Goal: Information Seeking & Learning: Learn about a topic

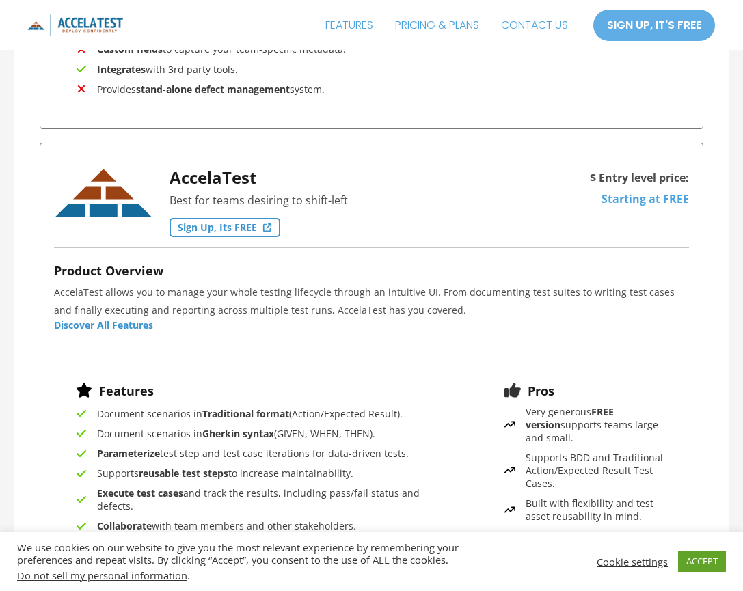
scroll to position [1094, 0]
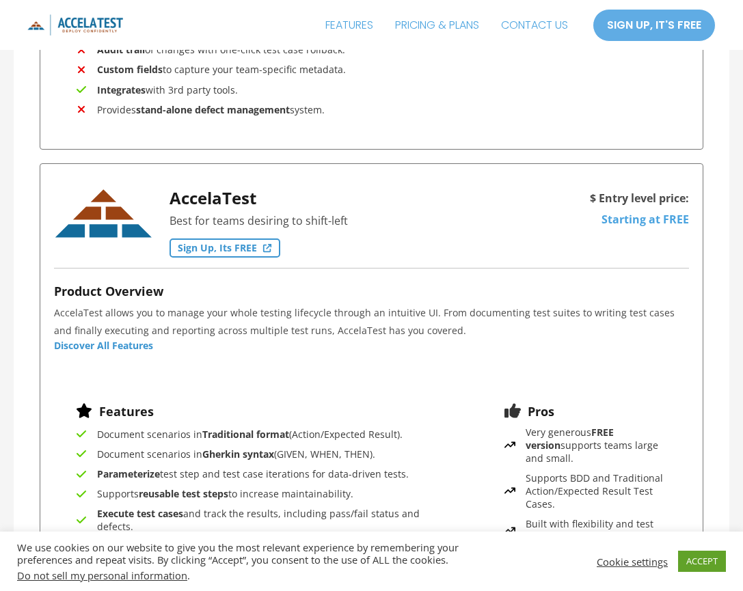
click at [86, 349] on span "Discover All Features" at bounding box center [103, 346] width 99 height 10
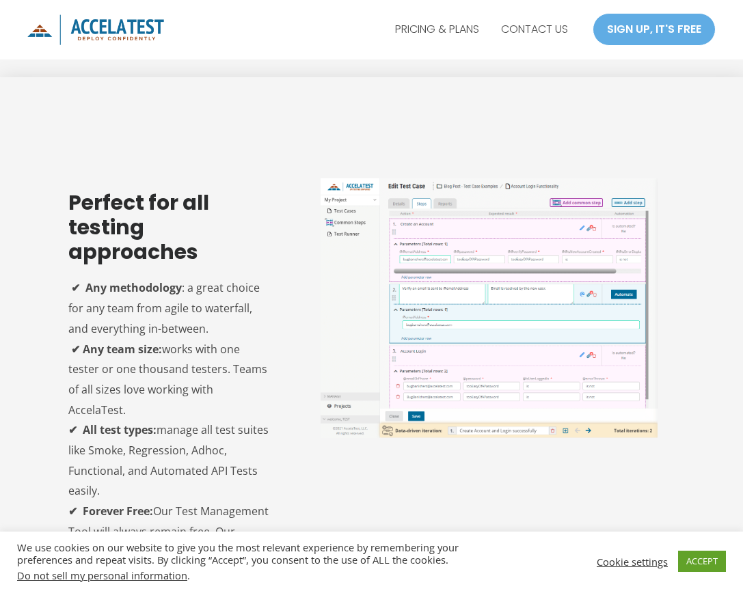
scroll to position [684, 0]
click at [463, 239] on img at bounding box center [490, 309] width 338 height 260
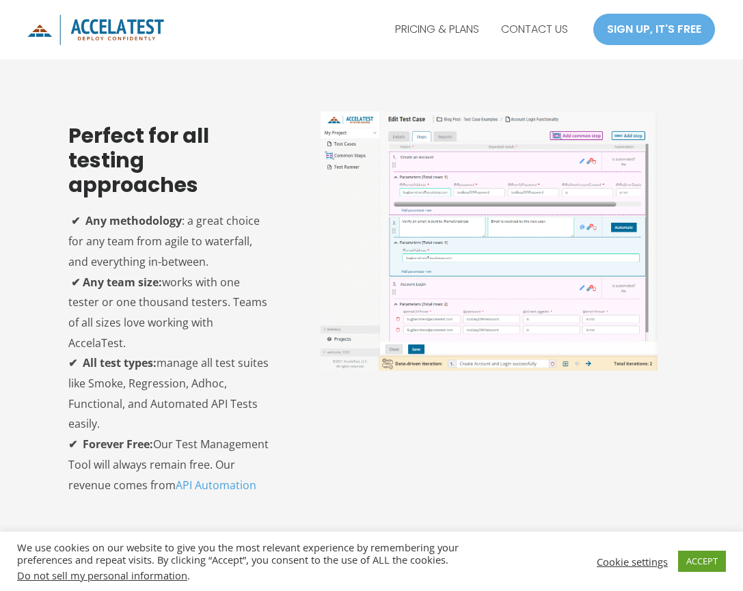
scroll to position [889, 0]
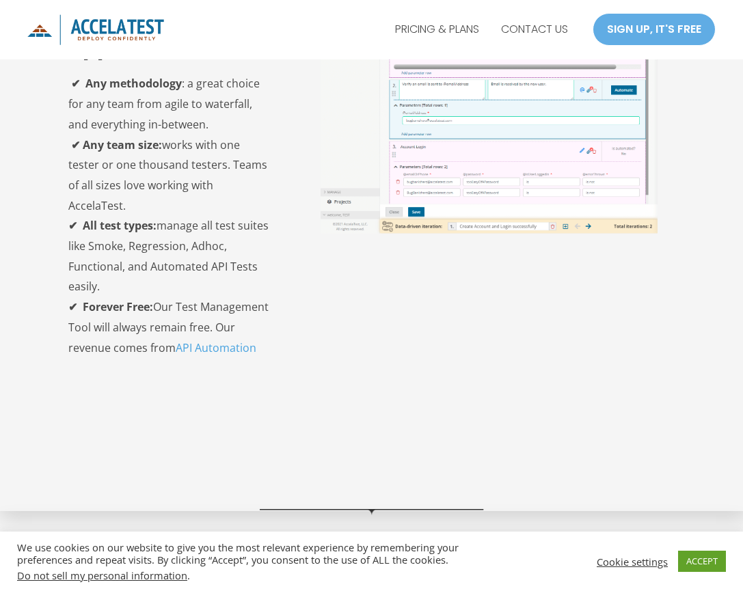
click at [622, 159] on img at bounding box center [490, 104] width 338 height 260
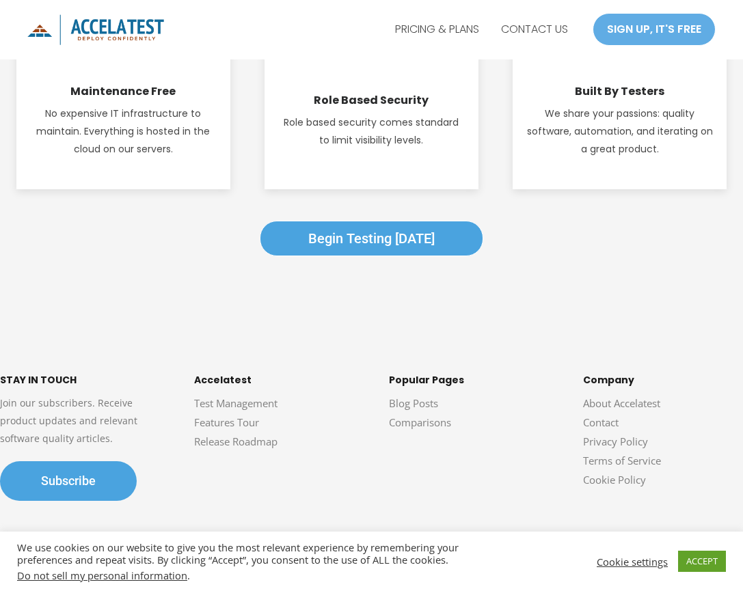
scroll to position [2075, 0]
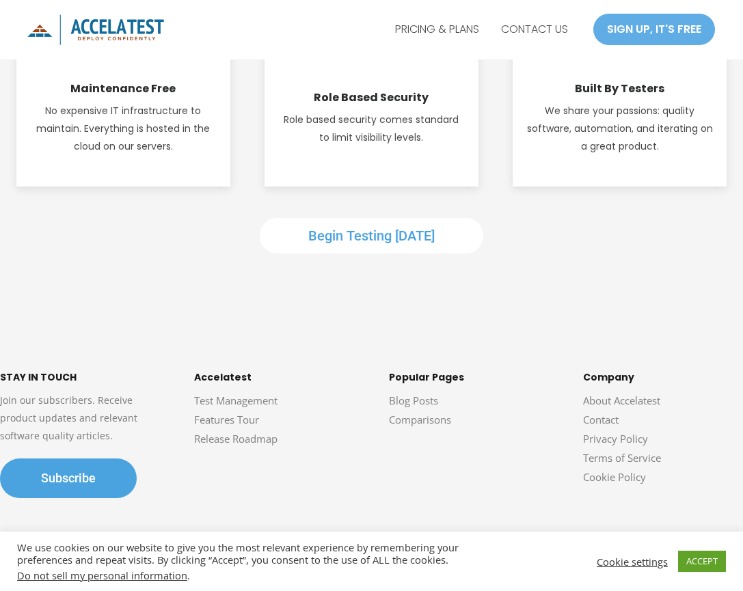
click at [379, 218] on link "Begin Testing Today" at bounding box center [372, 236] width 224 height 36
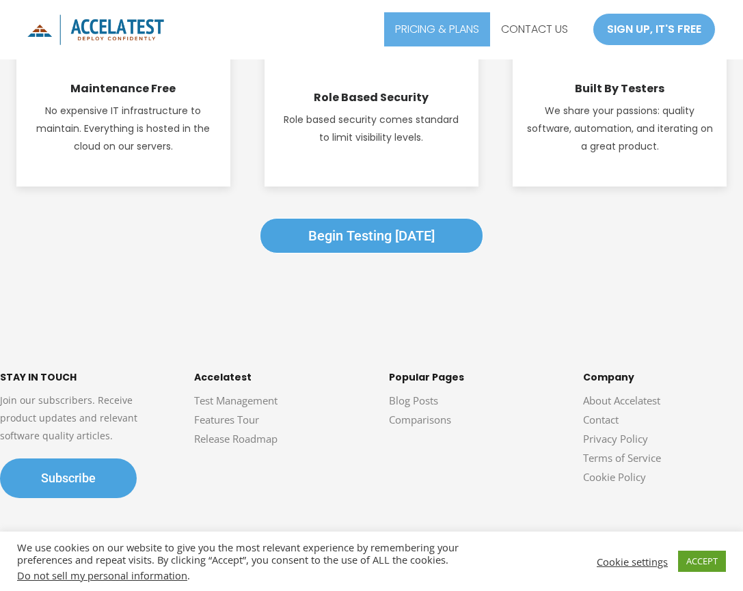
click at [464, 27] on link "PRICING & PLANS" at bounding box center [437, 29] width 106 height 34
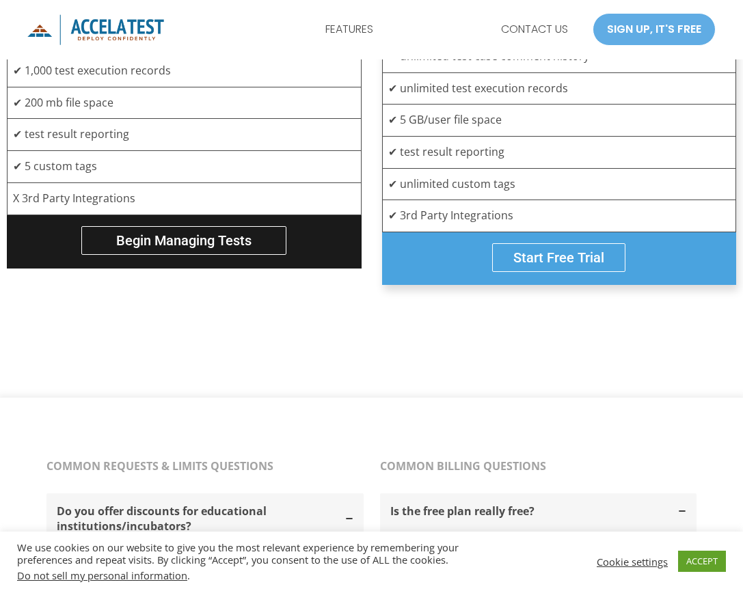
scroll to position [752, 0]
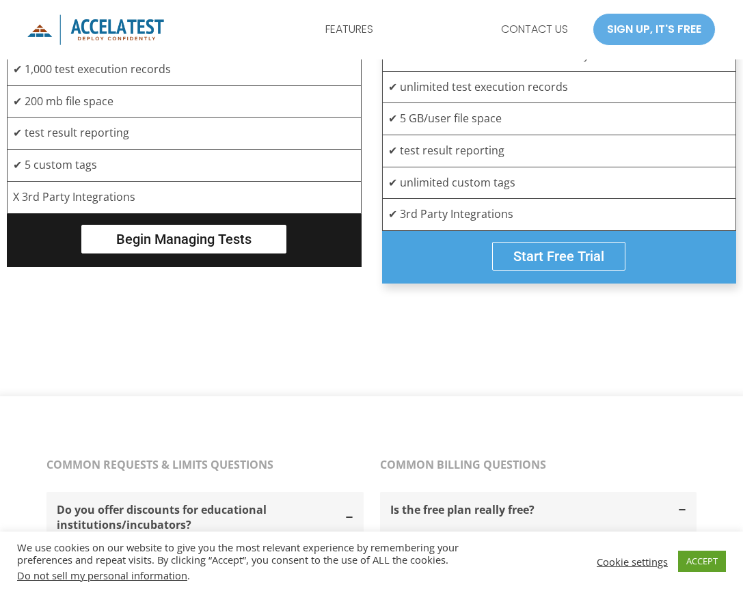
click at [181, 239] on span "Begin Managing tests" at bounding box center [183, 239] width 135 height 16
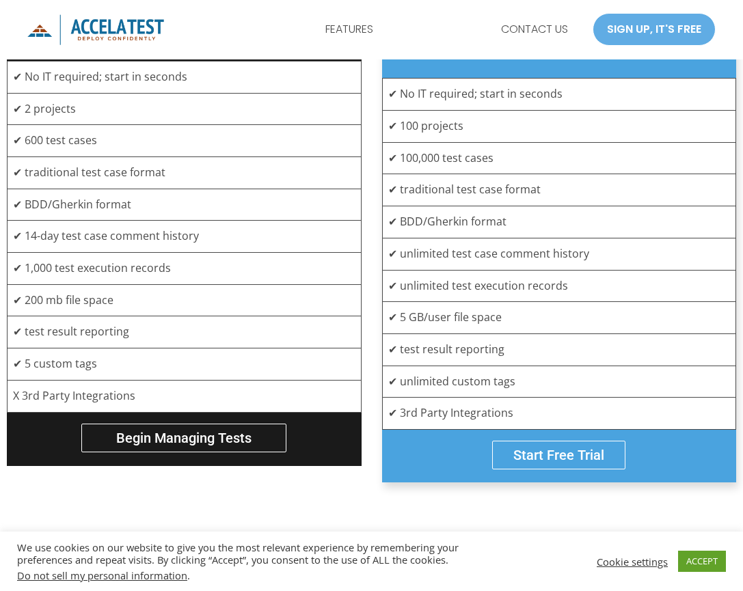
scroll to position [547, 0]
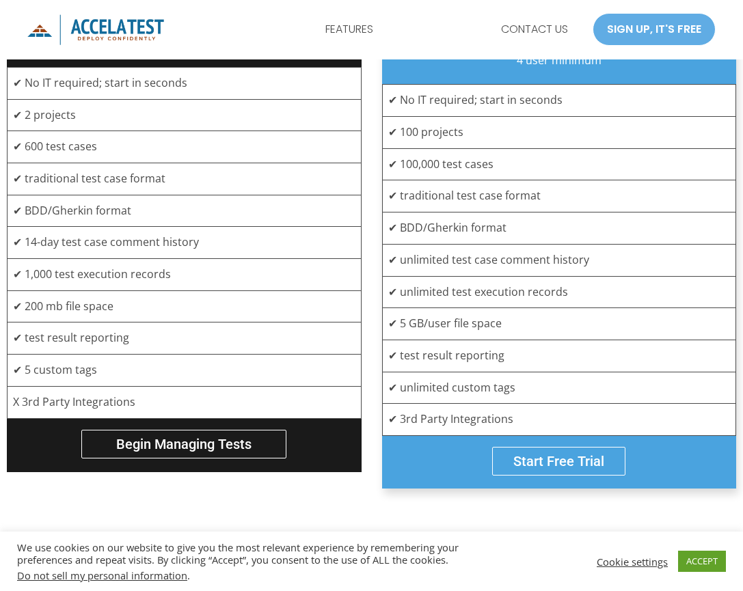
click at [221, 23] on div at bounding box center [129, 29] width 205 height 53
click at [171, 35] on div at bounding box center [129, 29] width 205 height 53
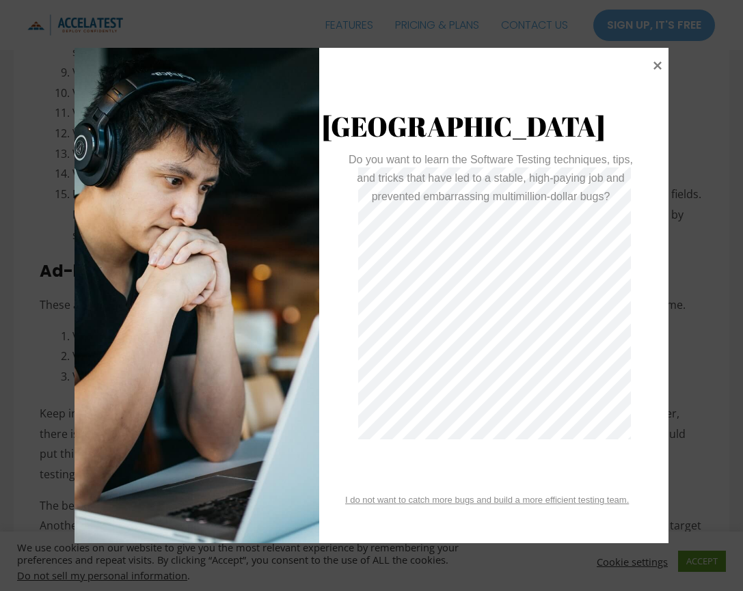
scroll to position [1162, 0]
click at [659, 63] on icon at bounding box center [659, 65] width 10 height 10
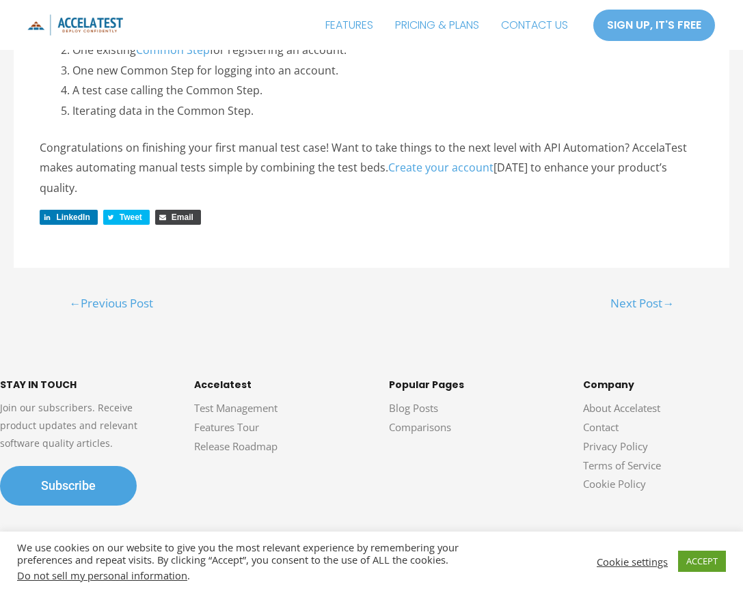
scroll to position [3580, 0]
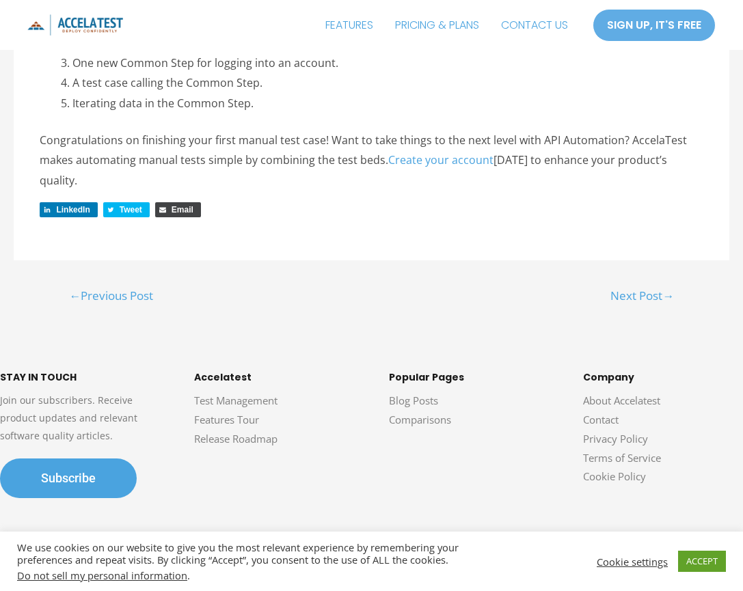
click at [664, 288] on span "→" at bounding box center [669, 296] width 12 height 16
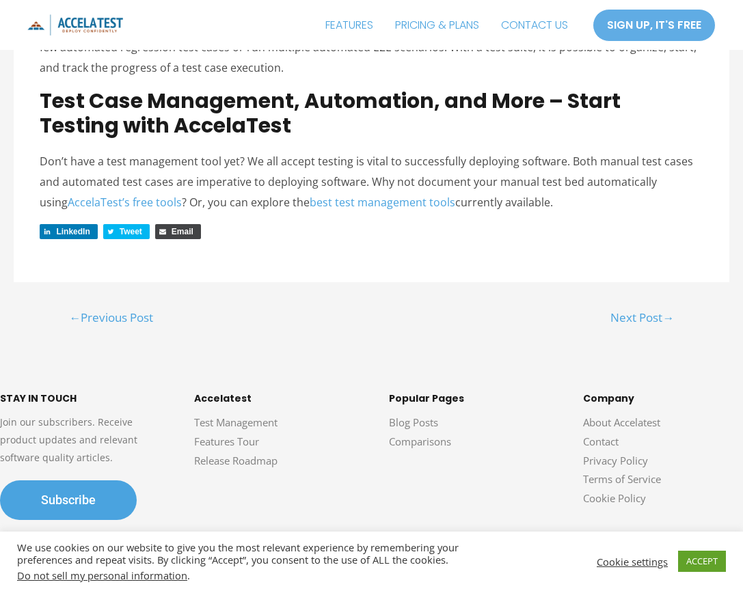
scroll to position [2818, 0]
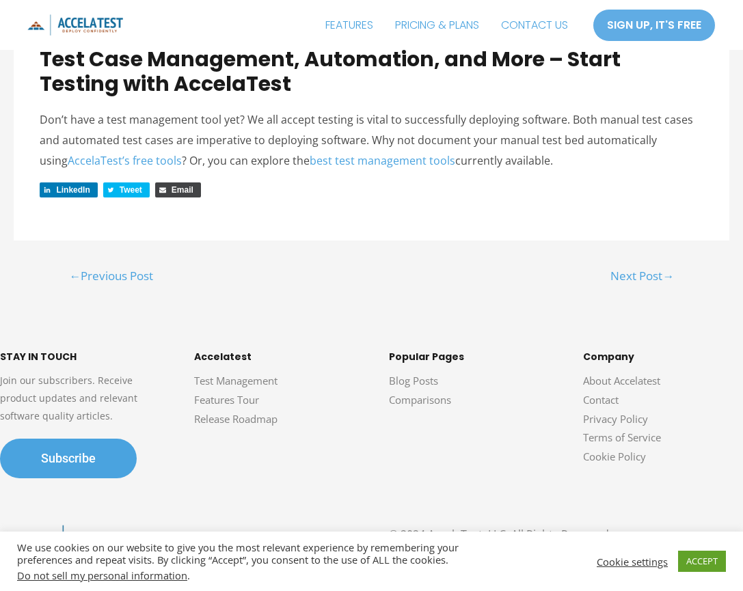
click at [619, 274] on link "Next Post →" at bounding box center [642, 277] width 98 height 27
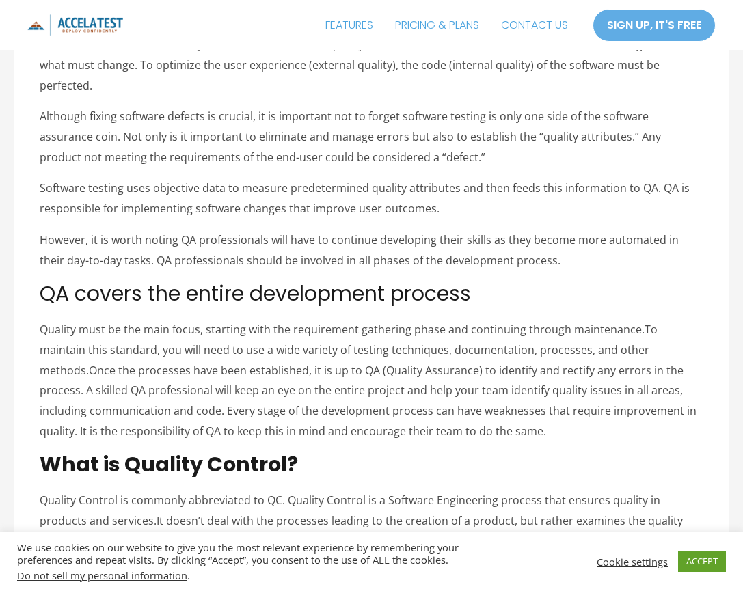
scroll to position [3761, 0]
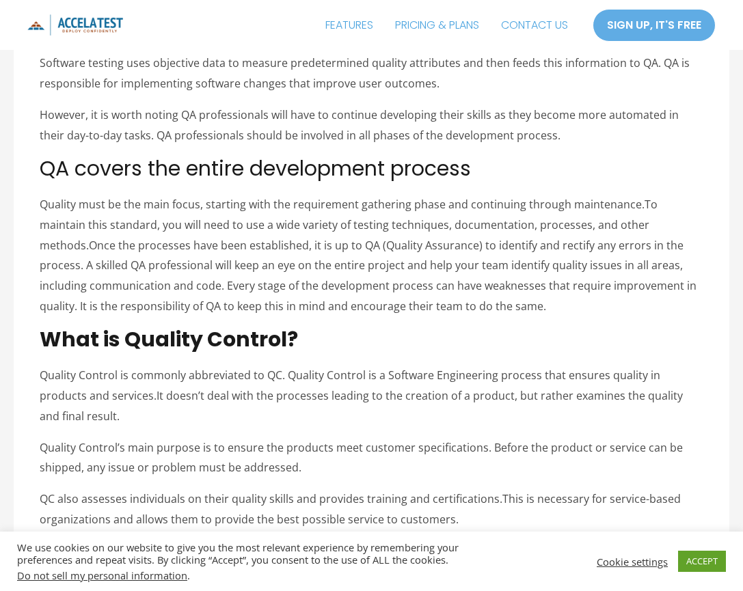
drag, startPoint x: 194, startPoint y: 274, endPoint x: 96, endPoint y: 234, distance: 105.8
click at [96, 234] on p "Quality must be the main focus, starting with the requirement gathering phase a…" at bounding box center [371, 256] width 663 height 122
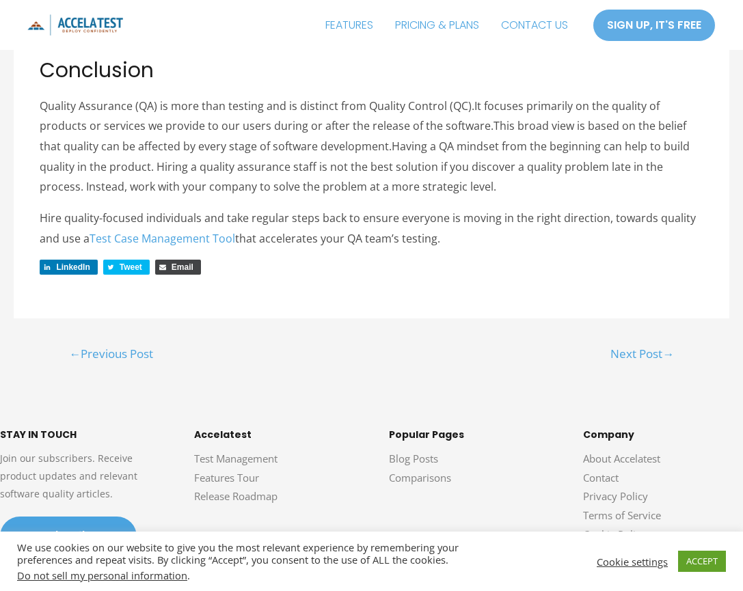
scroll to position [5077, 0]
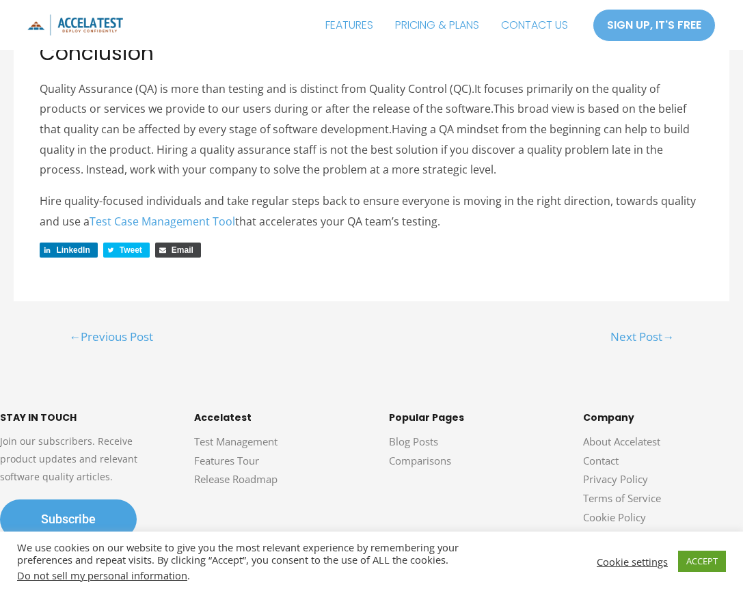
click at [580, 191] on p "Hire quality-focused individuals and take regular steps back to ensure everyone…" at bounding box center [371, 211] width 663 height 40
click at [602, 243] on div "LinkedIn Tweet Email" at bounding box center [371, 254] width 663 height 22
drag, startPoint x: 267, startPoint y: 171, endPoint x: 653, endPoint y: 278, distance: 400.1
click at [653, 325] on link "Next Post →" at bounding box center [642, 338] width 98 height 27
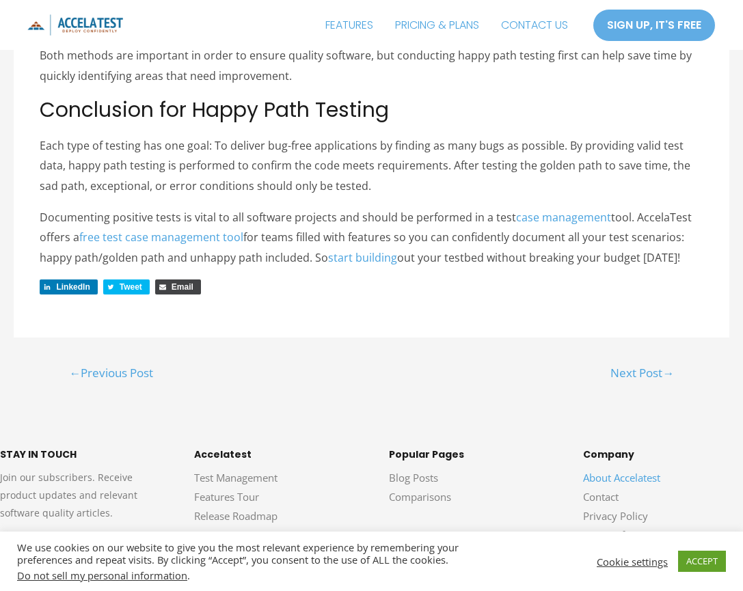
scroll to position [3146, 0]
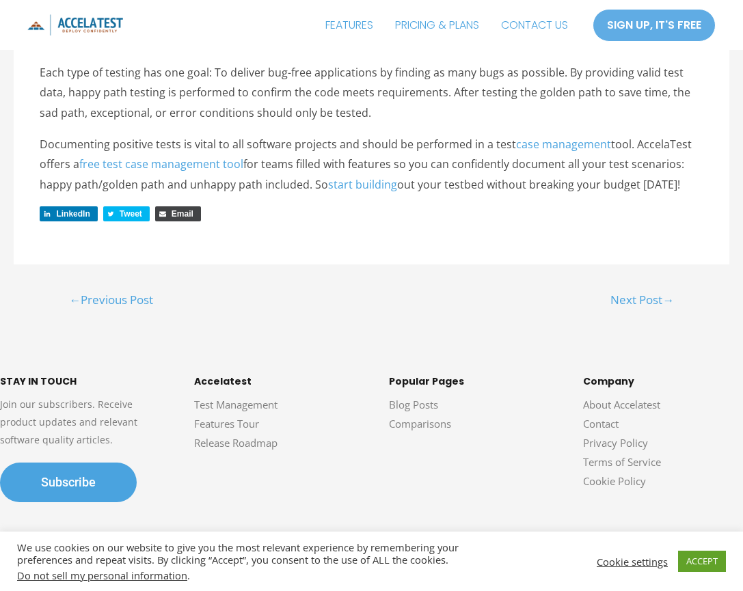
click at [637, 288] on link "Next Post →" at bounding box center [642, 301] width 98 height 27
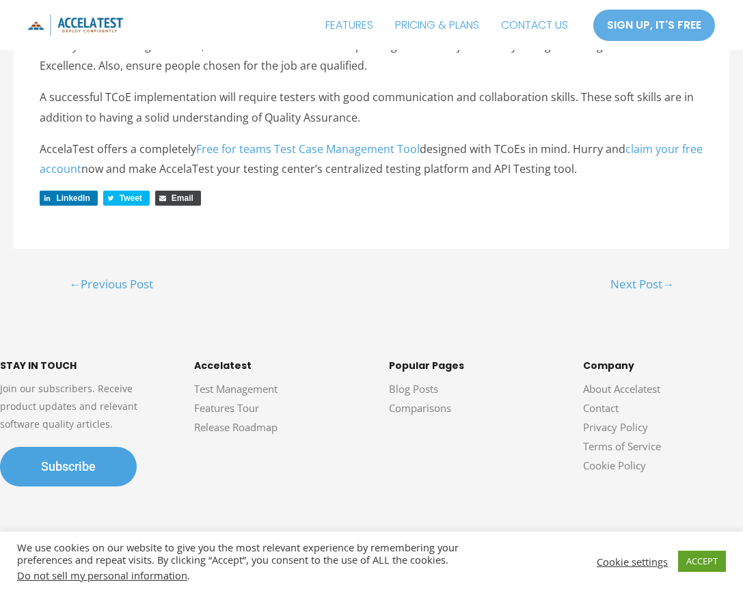
scroll to position [5279, 0]
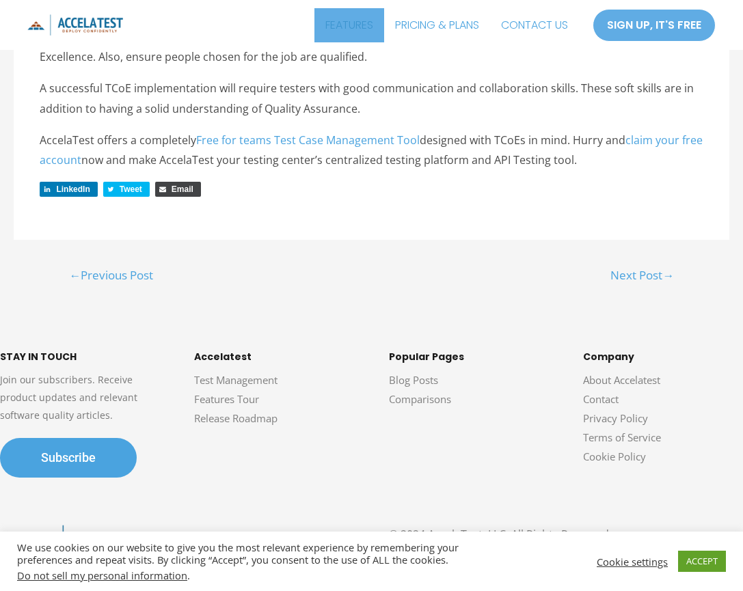
click at [336, 26] on link "FEATURES" at bounding box center [350, 25] width 70 height 34
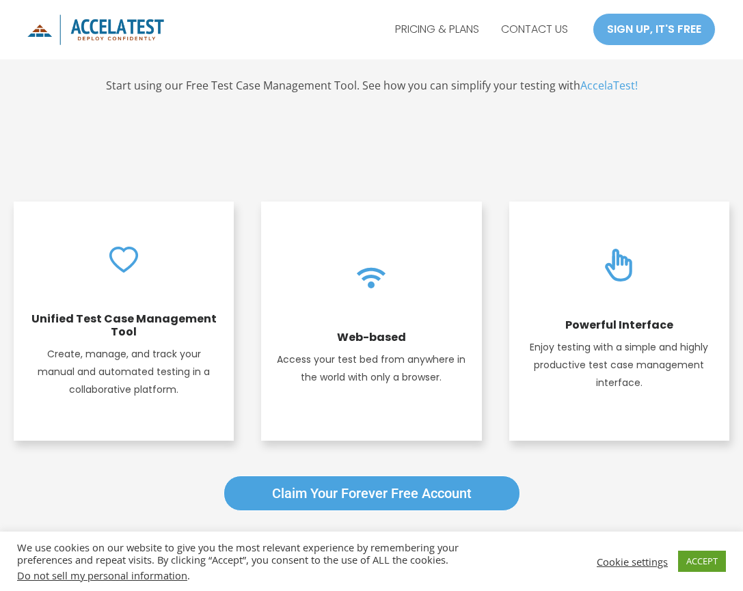
scroll to position [205, 0]
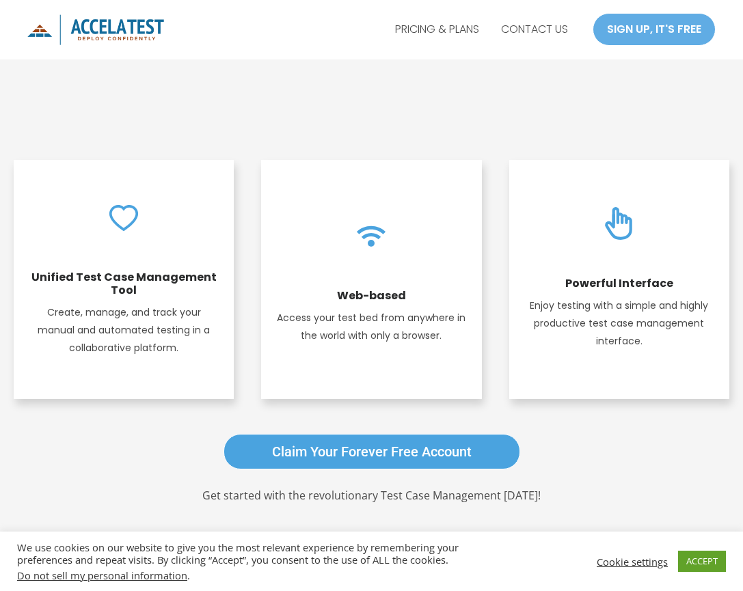
click at [617, 215] on img at bounding box center [619, 224] width 34 height 34
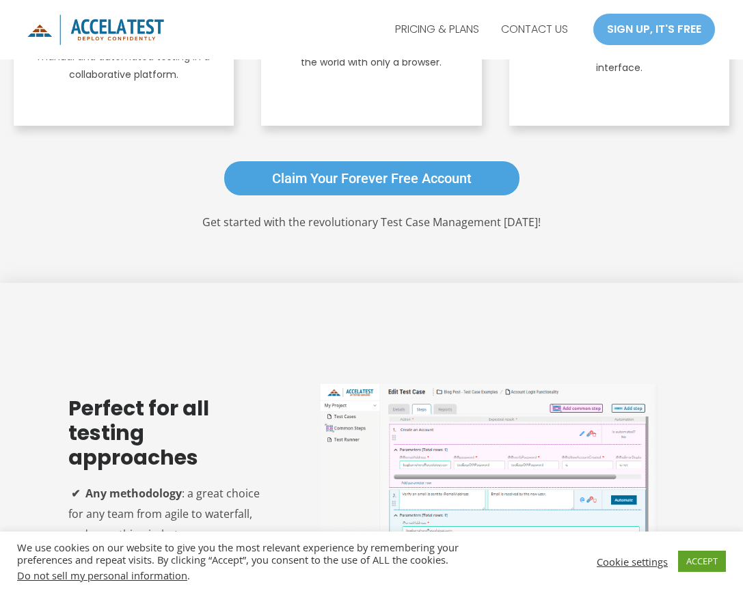
drag, startPoint x: 503, startPoint y: 236, endPoint x: 399, endPoint y: 273, distance: 110.9
click at [399, 273] on div "Claim your Forever Free Account Get started with the revolutionary Test Case Ma…" at bounding box center [371, 217] width 743 height 134
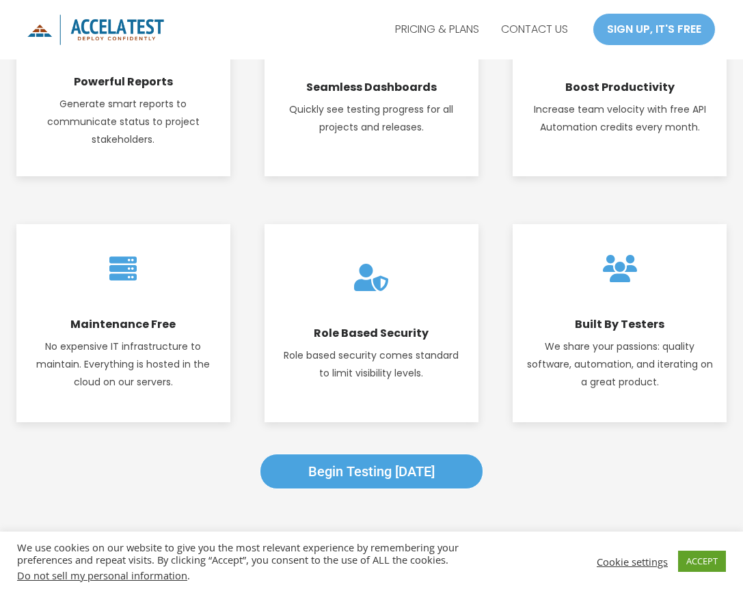
scroll to position [1915, 0]
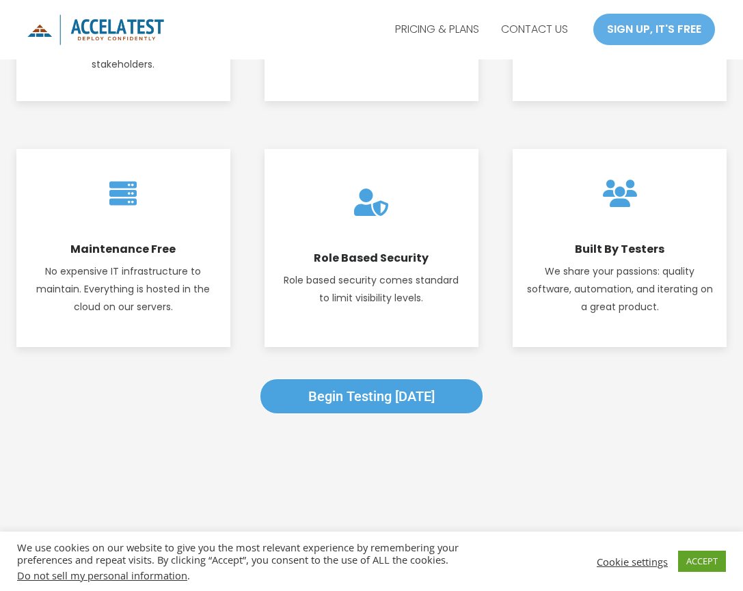
click at [134, 182] on img at bounding box center [122, 193] width 27 height 27
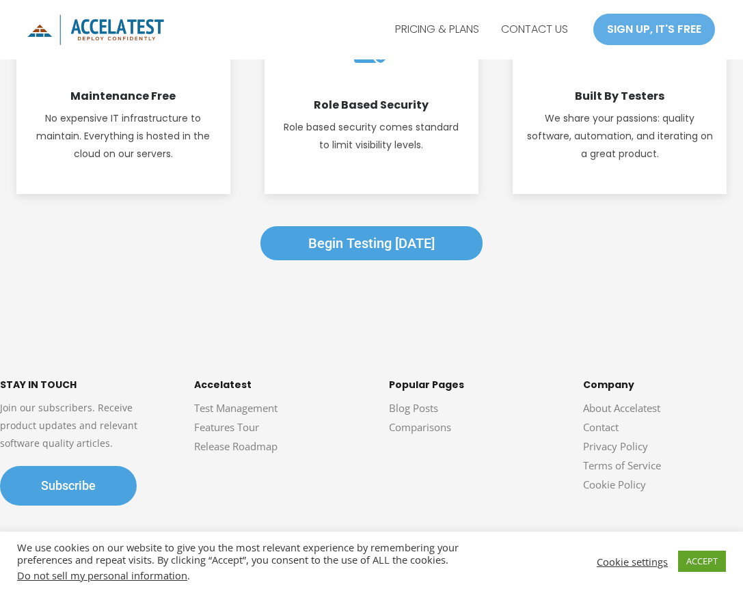
scroll to position [2075, 0]
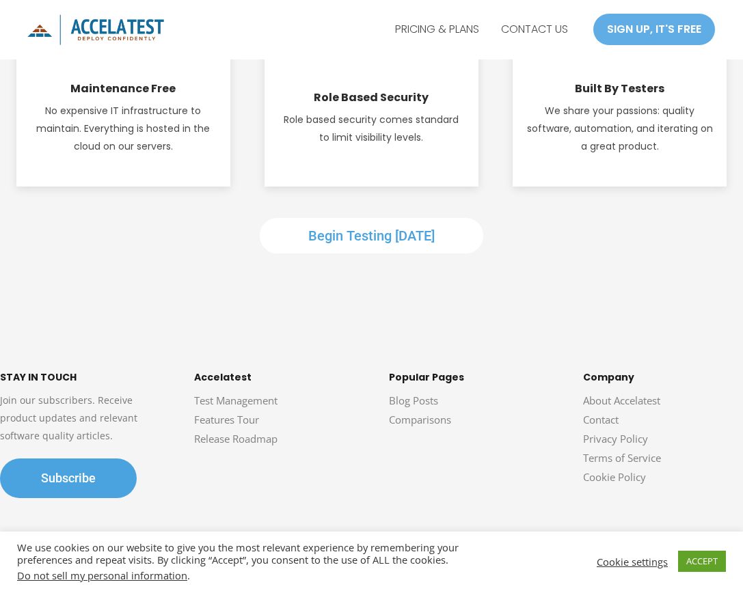
click at [374, 228] on span "Begin Testing Today" at bounding box center [371, 236] width 127 height 16
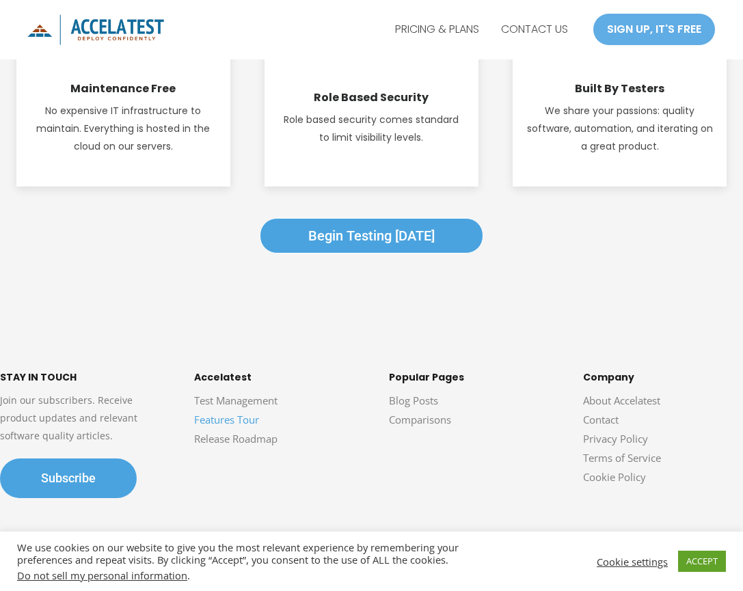
click at [234, 413] on link "Features Tour" at bounding box center [226, 420] width 65 height 14
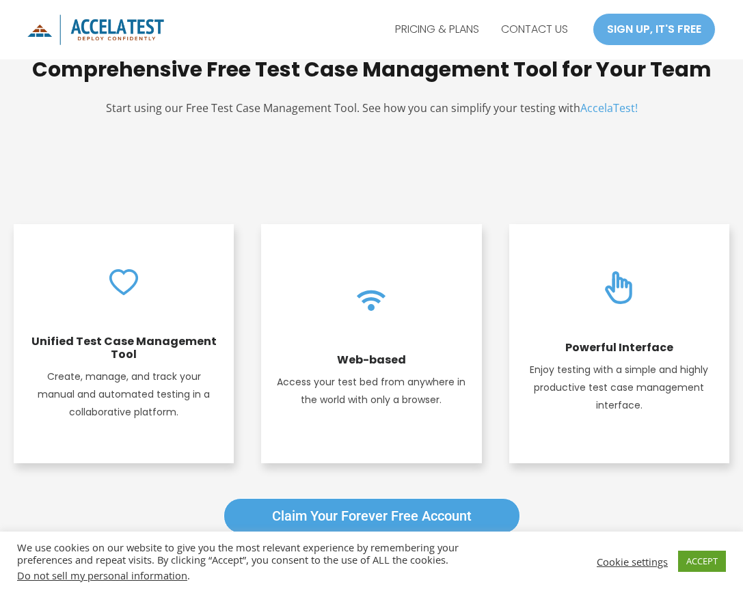
scroll to position [205, 0]
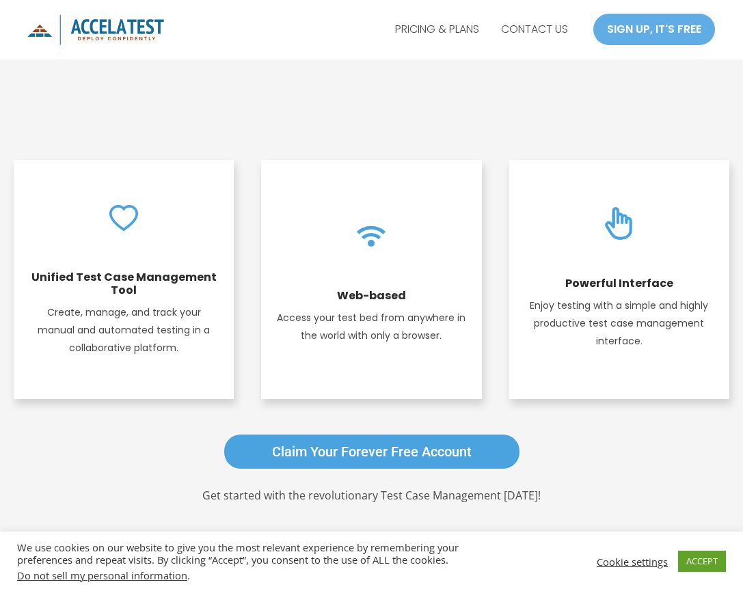
click at [363, 239] on img at bounding box center [371, 233] width 41 height 41
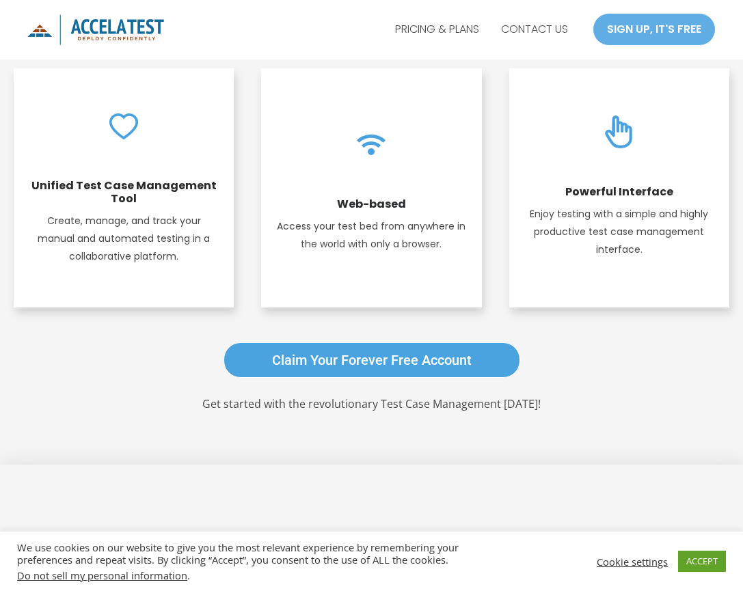
scroll to position [410, 0]
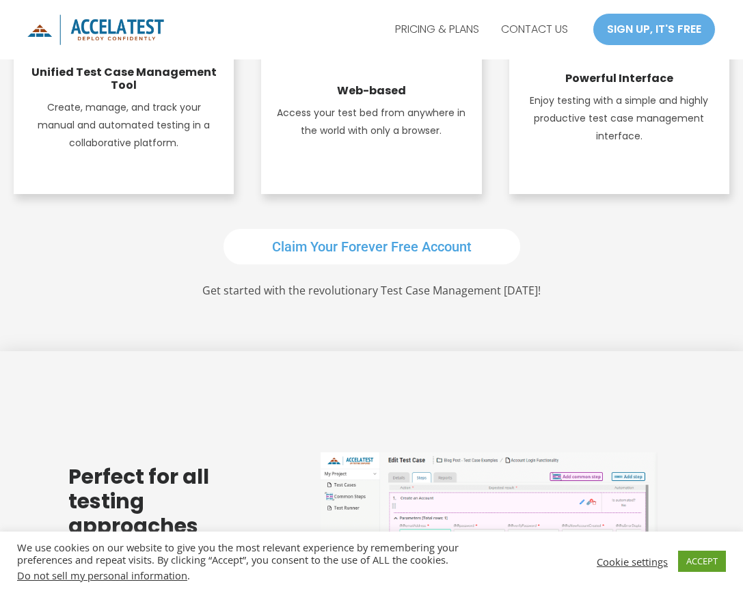
click at [364, 239] on span "Claim your Forever Free Account" at bounding box center [372, 247] width 200 height 16
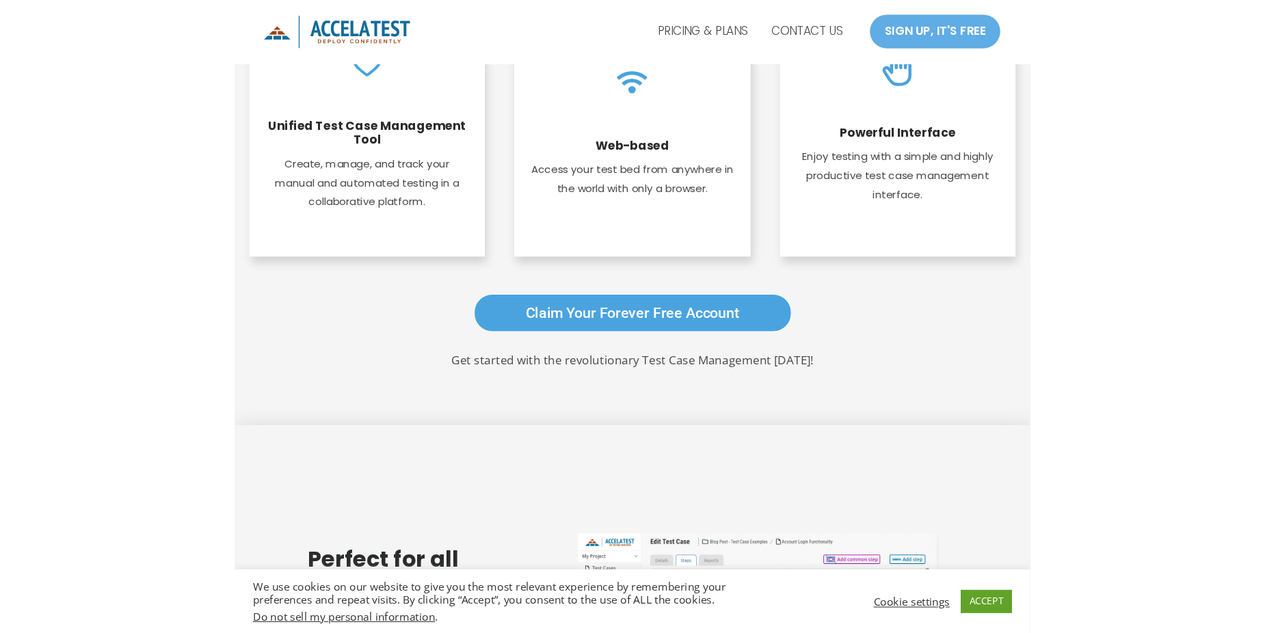
scroll to position [342, 0]
